Goal: Information Seeking & Learning: Learn about a topic

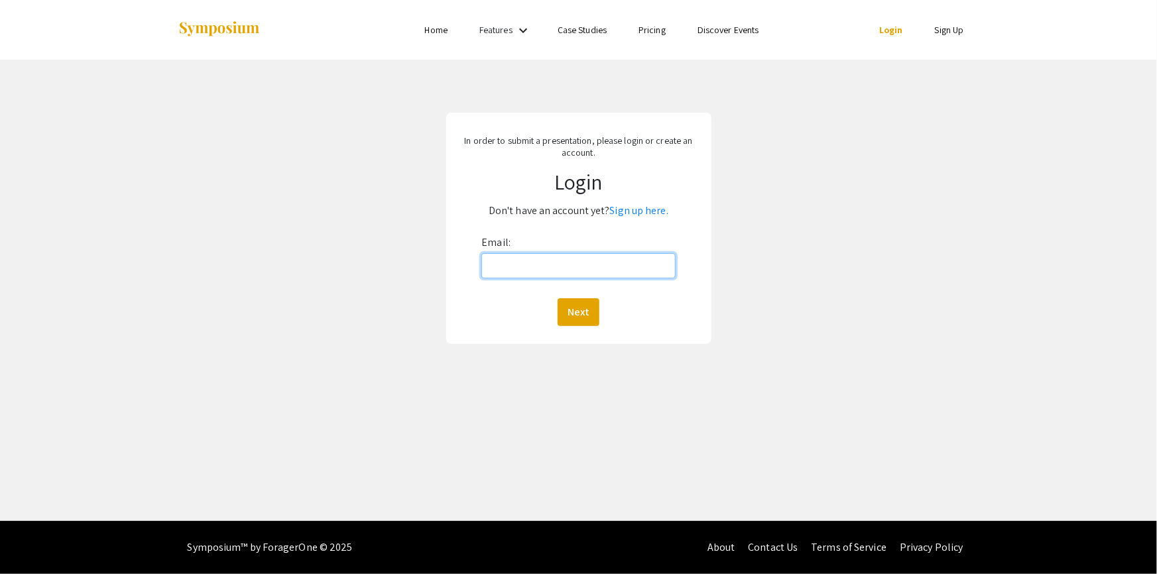
click at [534, 265] on input "Email:" at bounding box center [578, 265] width 194 height 25
type input "[EMAIL_ADDRESS][DOMAIN_NAME]"
click at [575, 312] on button "Next" at bounding box center [579, 312] width 42 height 28
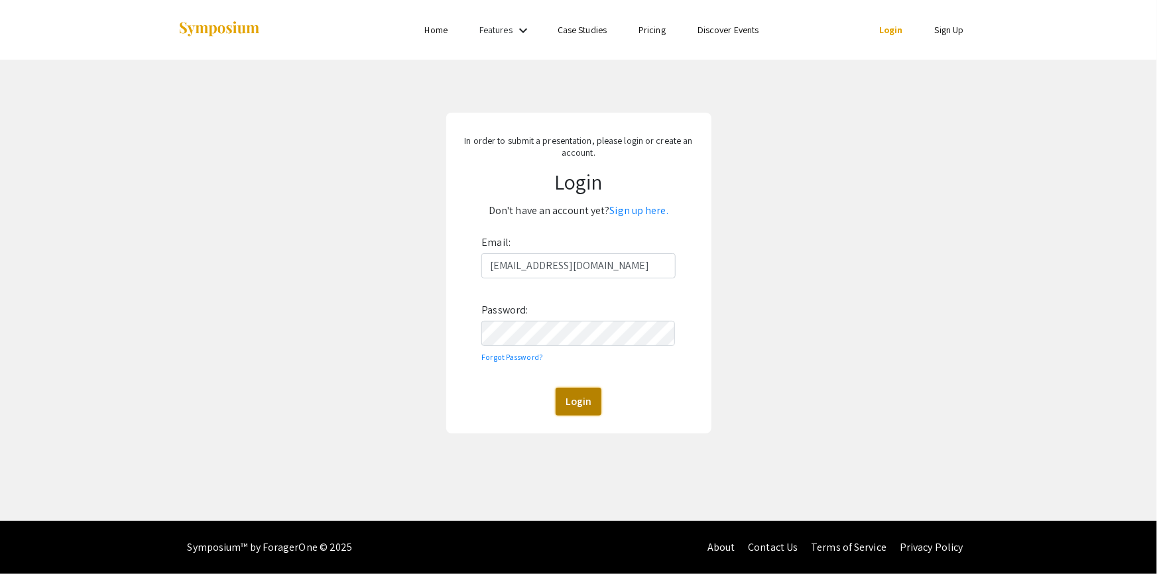
click at [574, 402] on button "Login" at bounding box center [579, 402] width 46 height 28
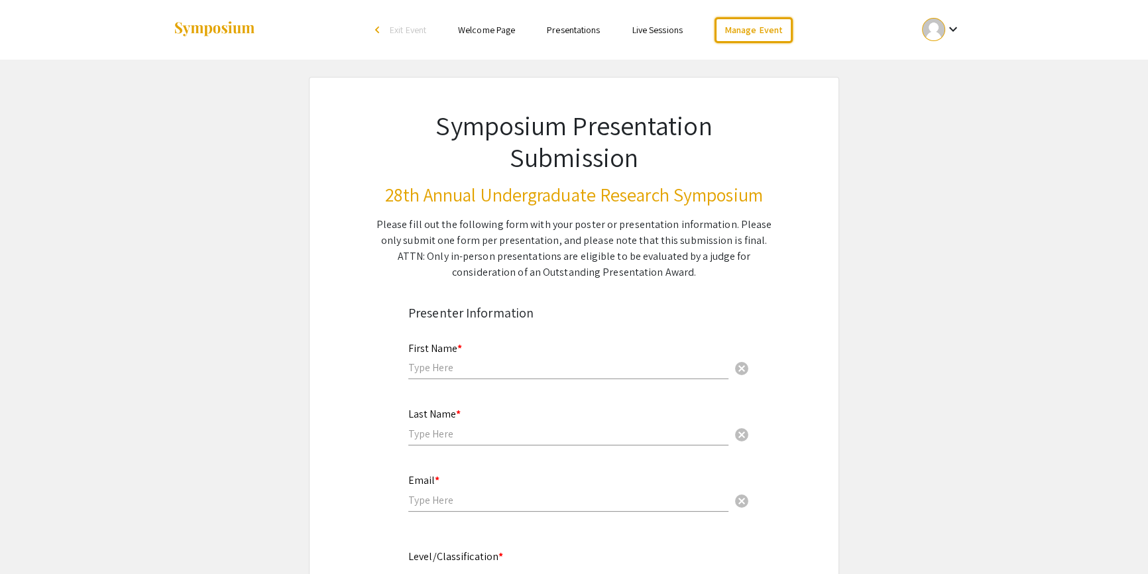
click at [766, 29] on link "Manage Event" at bounding box center [754, 30] width 78 height 26
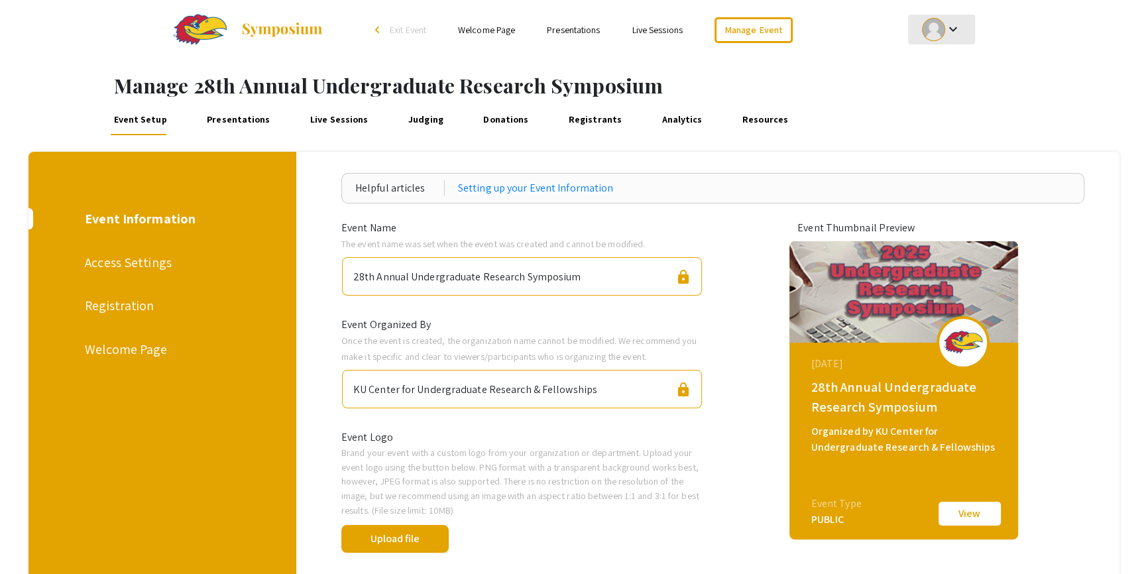
click at [933, 27] on div at bounding box center [933, 29] width 23 height 23
drag, startPoint x: 933, startPoint y: 56, endPoint x: 936, endPoint y: 68, distance: 12.4
click at [934, 62] on div "My Account My Submissions Sign out" at bounding box center [574, 287] width 1148 height 574
click at [934, 64] on button "My Account" at bounding box center [949, 66] width 82 height 32
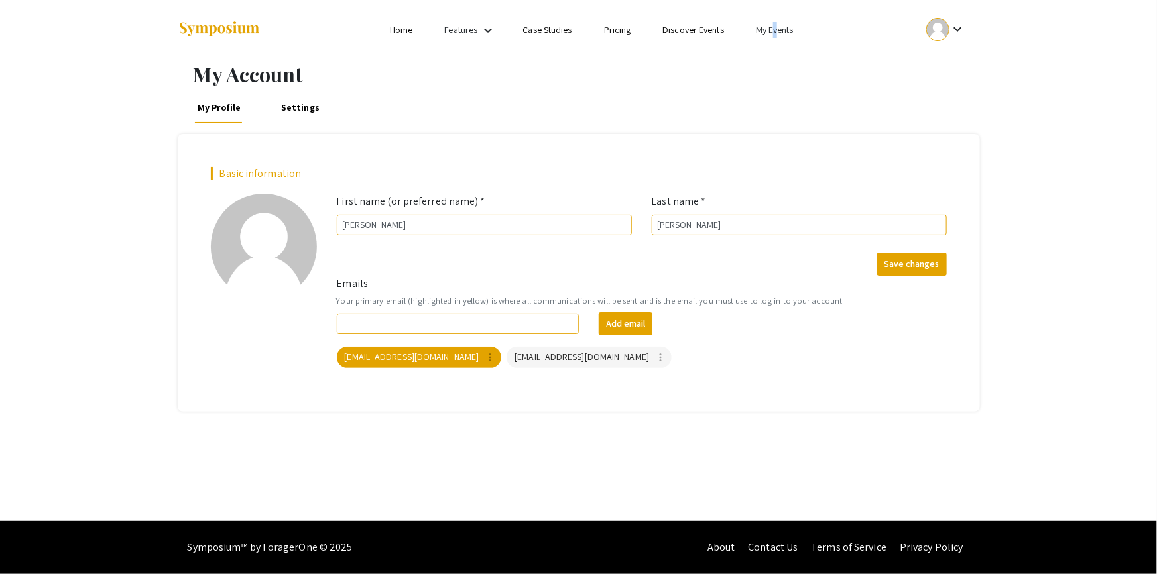
click at [776, 30] on link "My Events" at bounding box center [775, 30] width 38 height 12
click at [778, 60] on button "Events I've organized" at bounding box center [796, 59] width 113 height 32
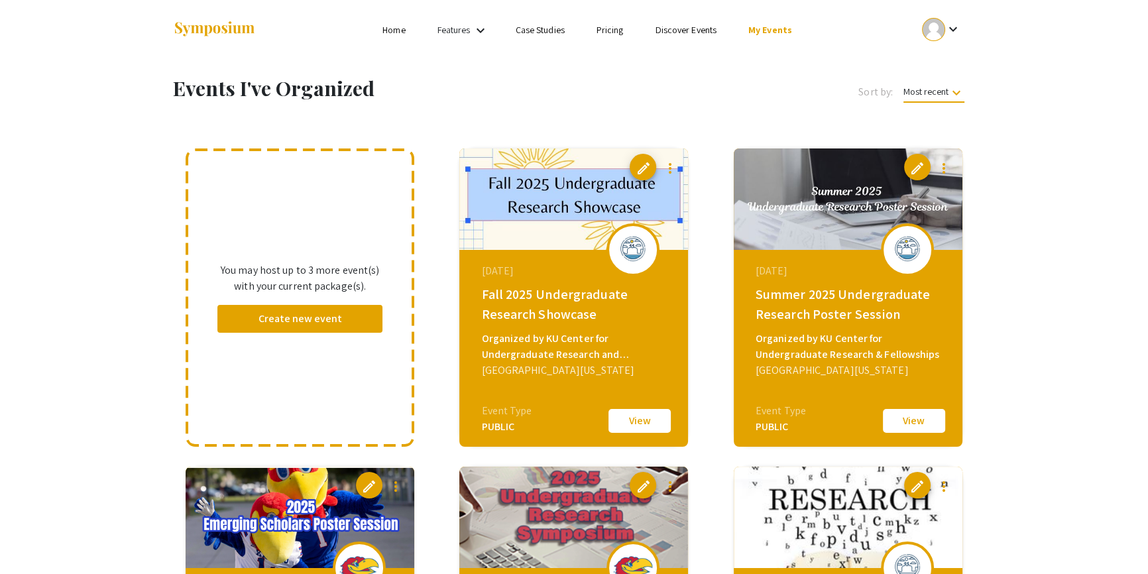
click at [637, 332] on div "Organized by KU Center for Undergraduate Research and Fellowships" at bounding box center [575, 347] width 188 height 32
click at [601, 51] on ul "Skip navigation Home Features keyboard_arrow_down Case Studies Pricing Discover…" at bounding box center [574, 30] width 265 height 60
click at [609, 30] on link "Pricing" at bounding box center [610, 30] width 27 height 12
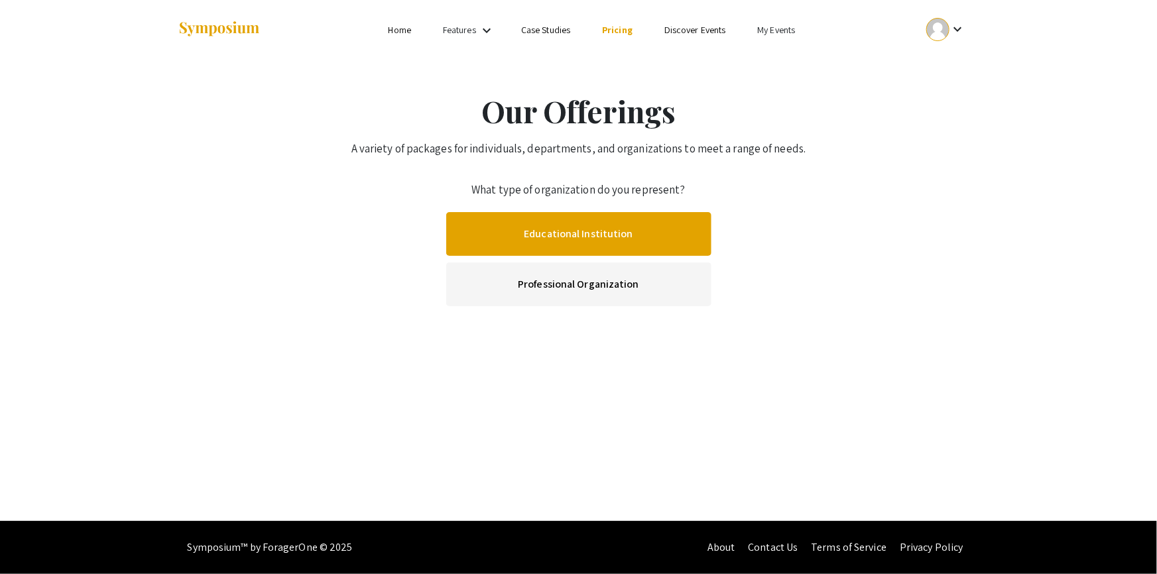
click at [565, 239] on link "Educational Institution" at bounding box center [578, 234] width 265 height 44
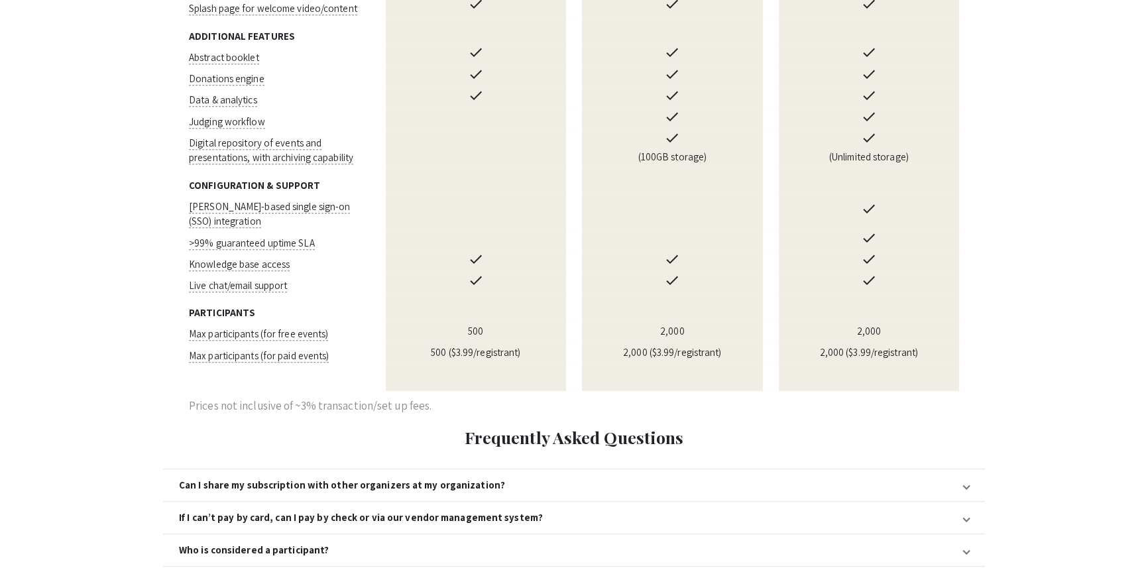
scroll to position [1145, 0]
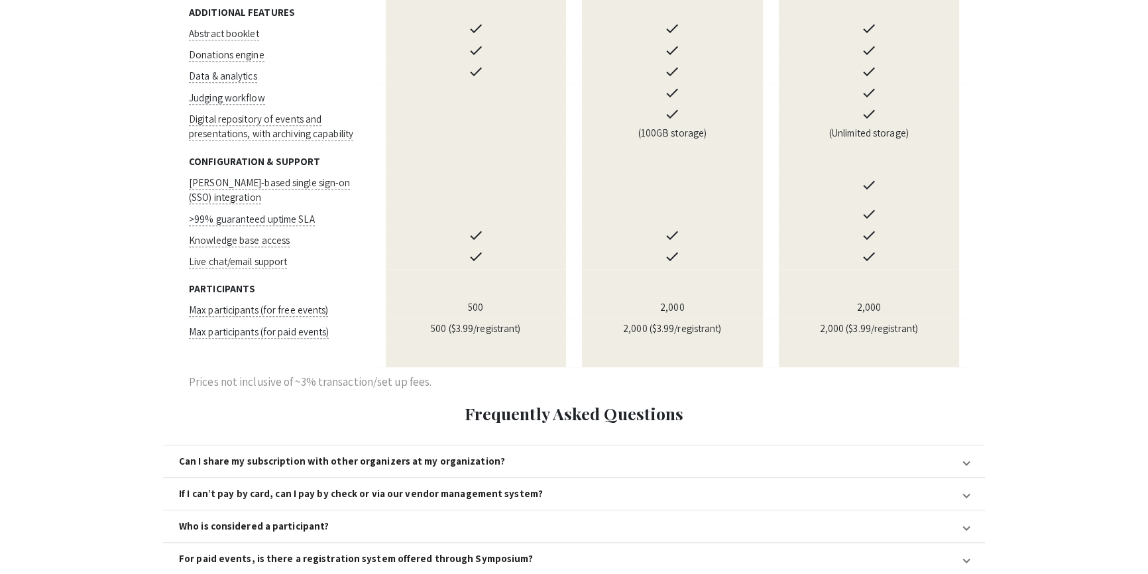
click at [435, 445] on mat-expansion-panel-header "Can I share my subscription with other organizers at my organization?" at bounding box center [574, 461] width 822 height 32
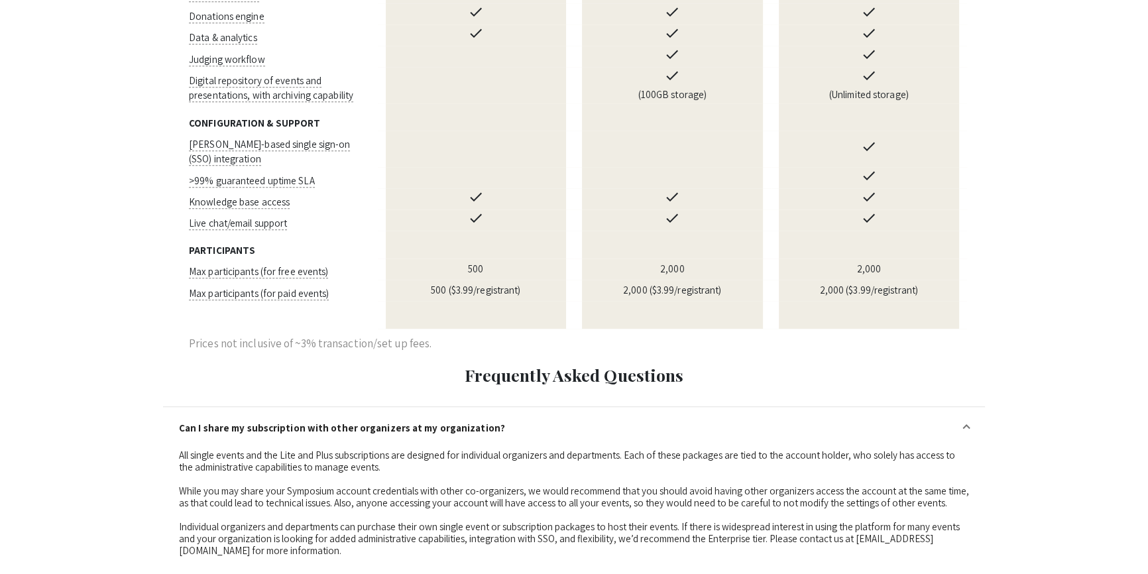
scroll to position [1205, 0]
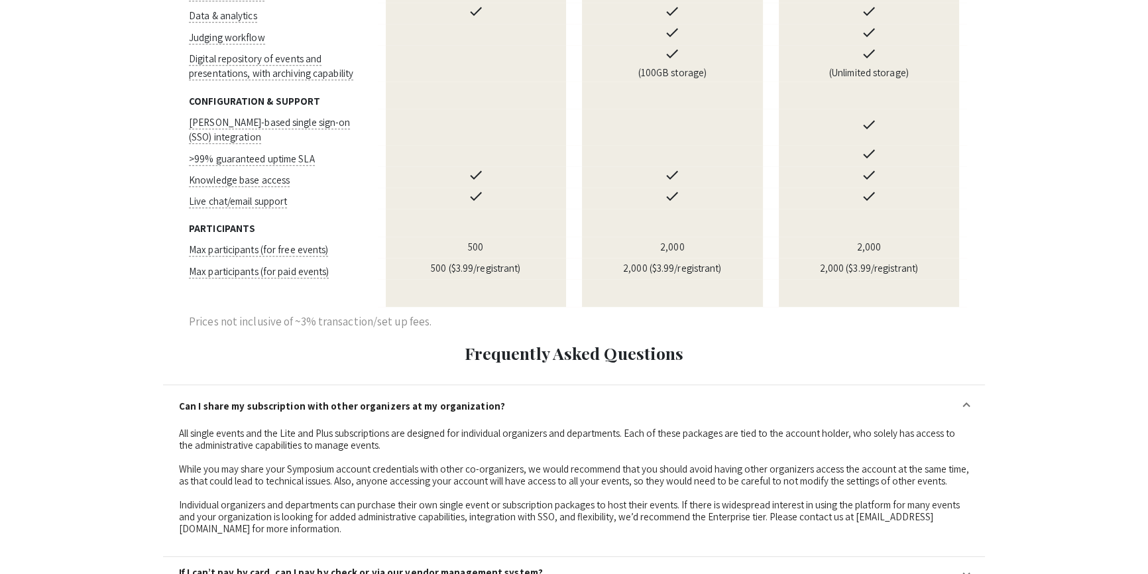
click at [533, 442] on div "All single events and the Lite and Plus subscriptions are designed for individu…" at bounding box center [574, 481] width 790 height 107
drag, startPoint x: 601, startPoint y: 444, endPoint x: 617, endPoint y: 444, distance: 15.9
click at [602, 444] on div "All single events and the Lite and Plus subscriptions are designed for individu…" at bounding box center [574, 481] width 790 height 107
click at [248, 451] on div "All single events and the Lite and Plus subscriptions are designed for individu…" at bounding box center [574, 481] width 790 height 107
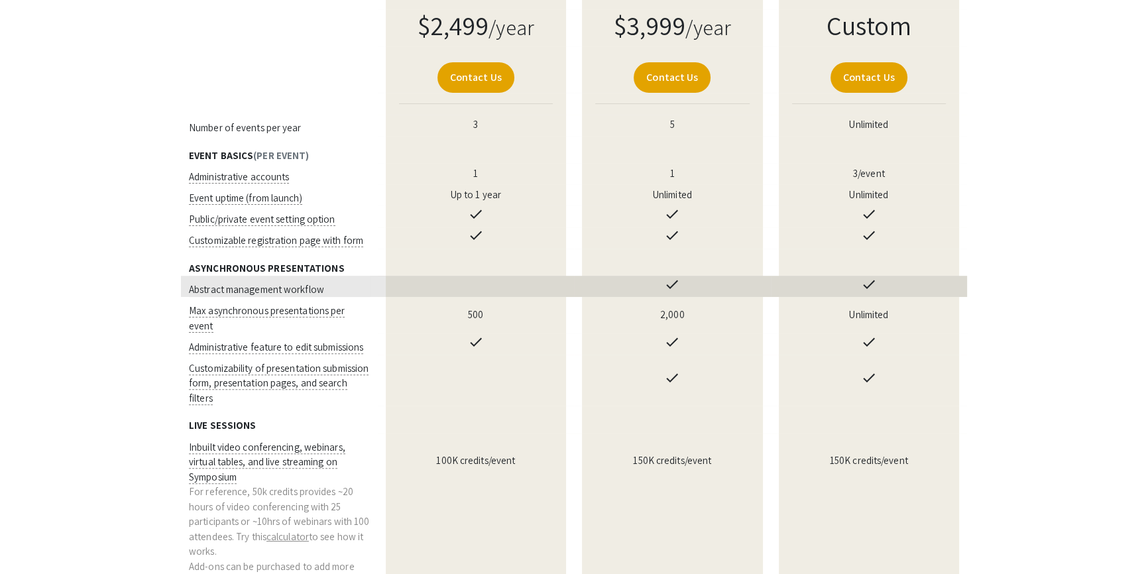
scroll to position [422, 0]
